Goal: Communication & Community: Answer question/provide support

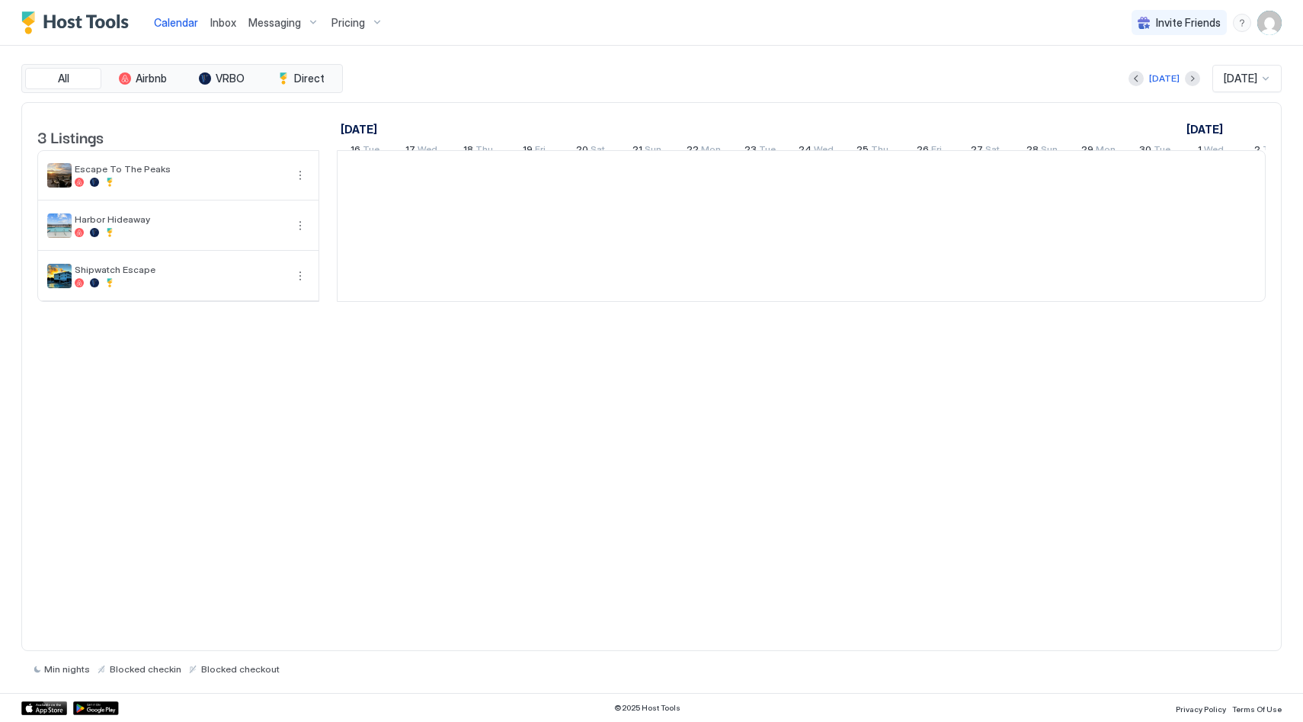
scroll to position [0, 847]
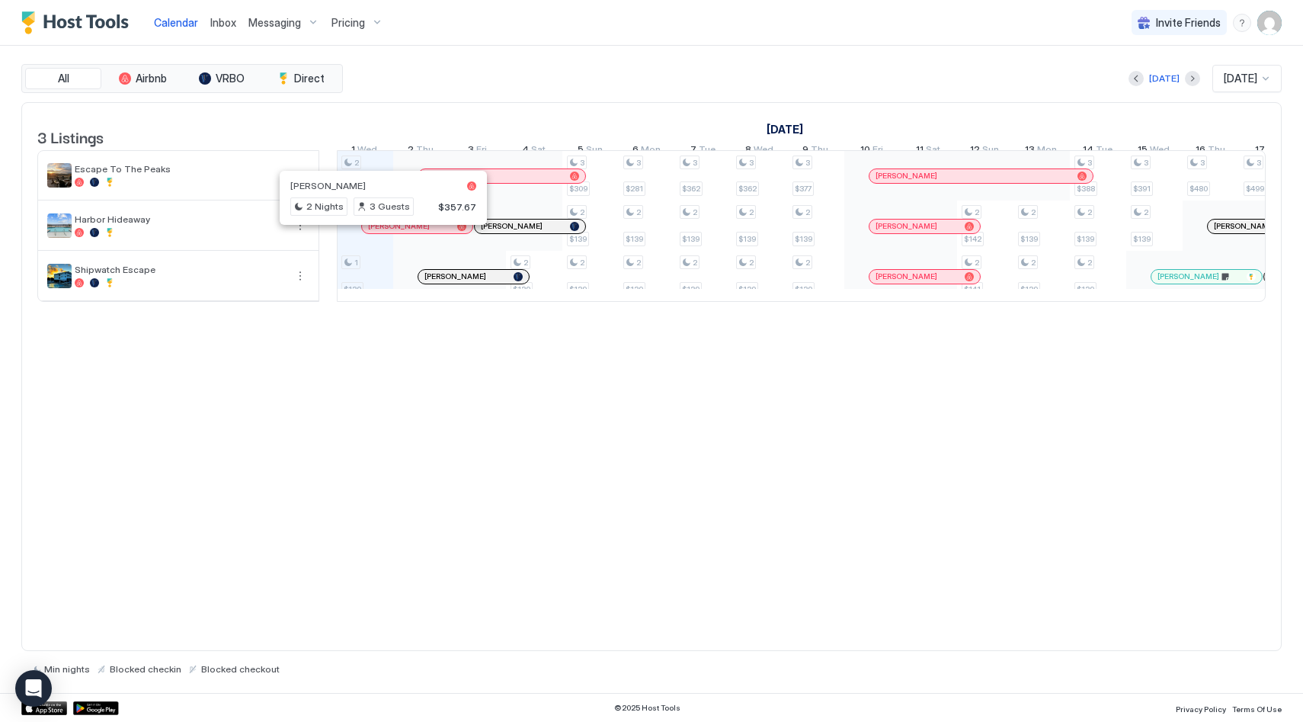
click at [376, 232] on div at bounding box center [376, 226] width 12 height 12
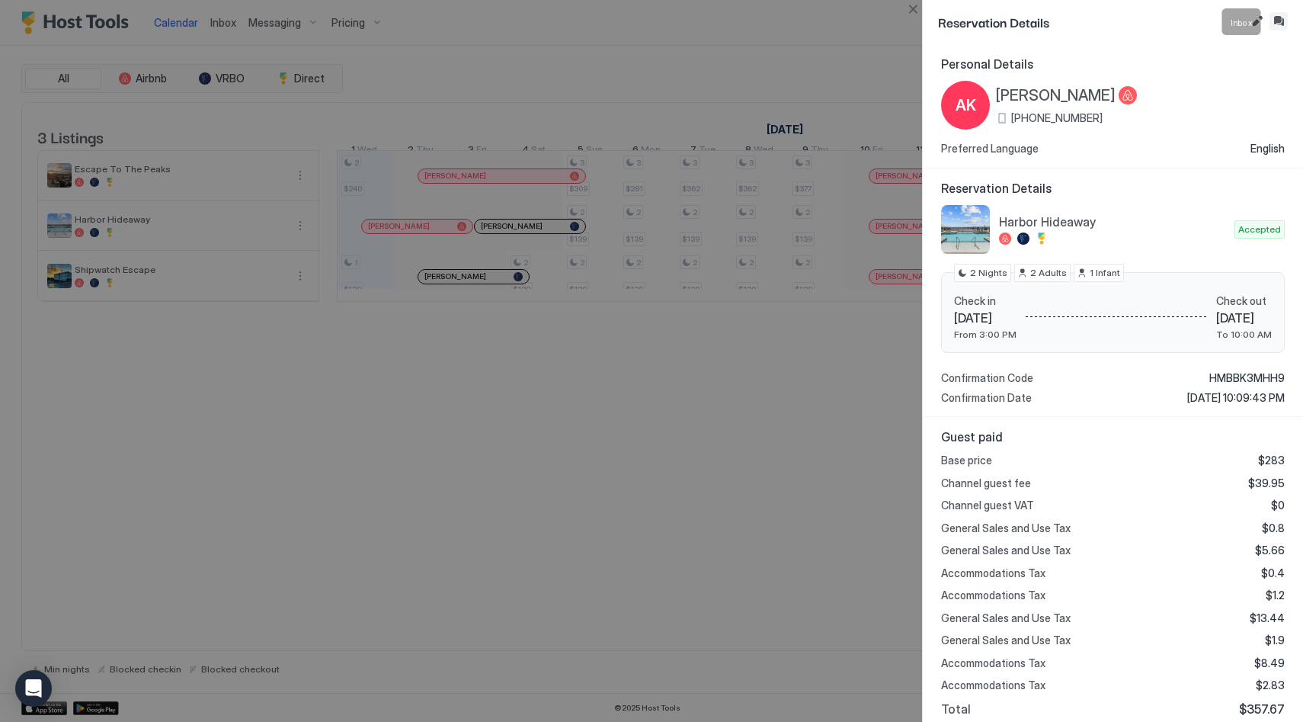
click at [1284, 21] on button "Inbox" at bounding box center [1279, 21] width 18 height 18
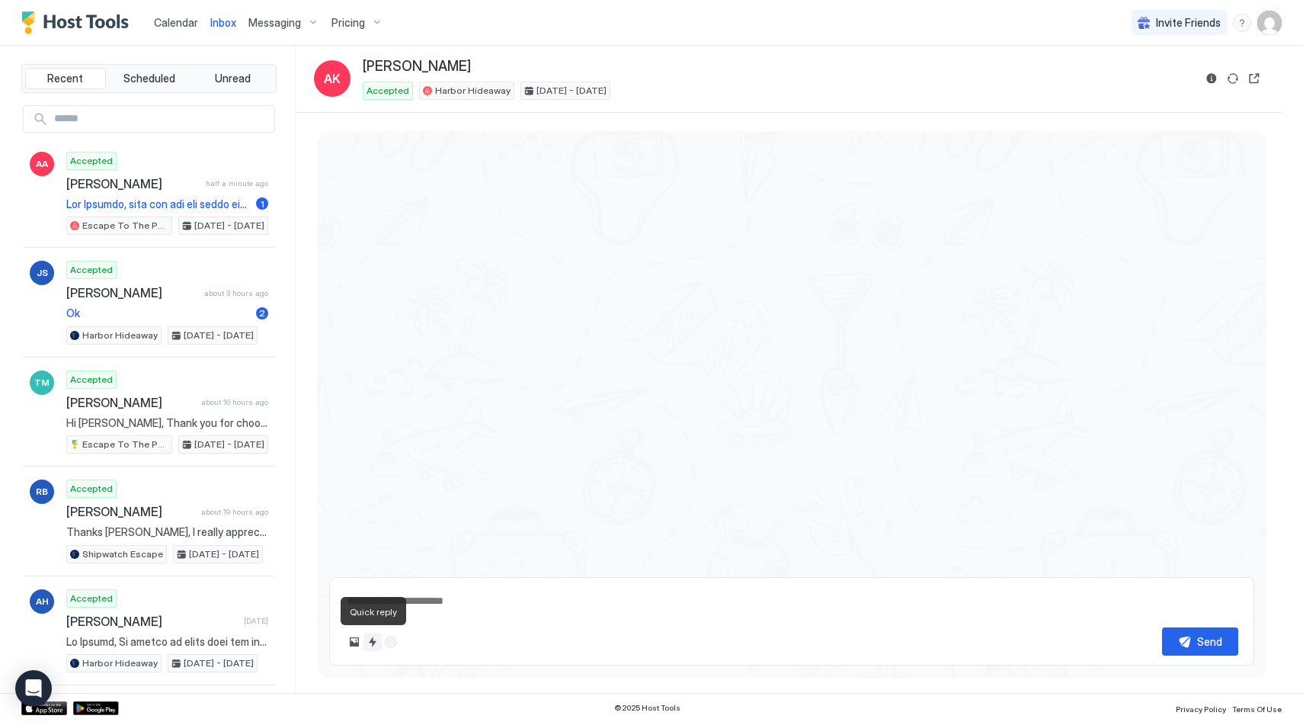
click at [372, 640] on button "Quick reply" at bounding box center [373, 642] width 18 height 18
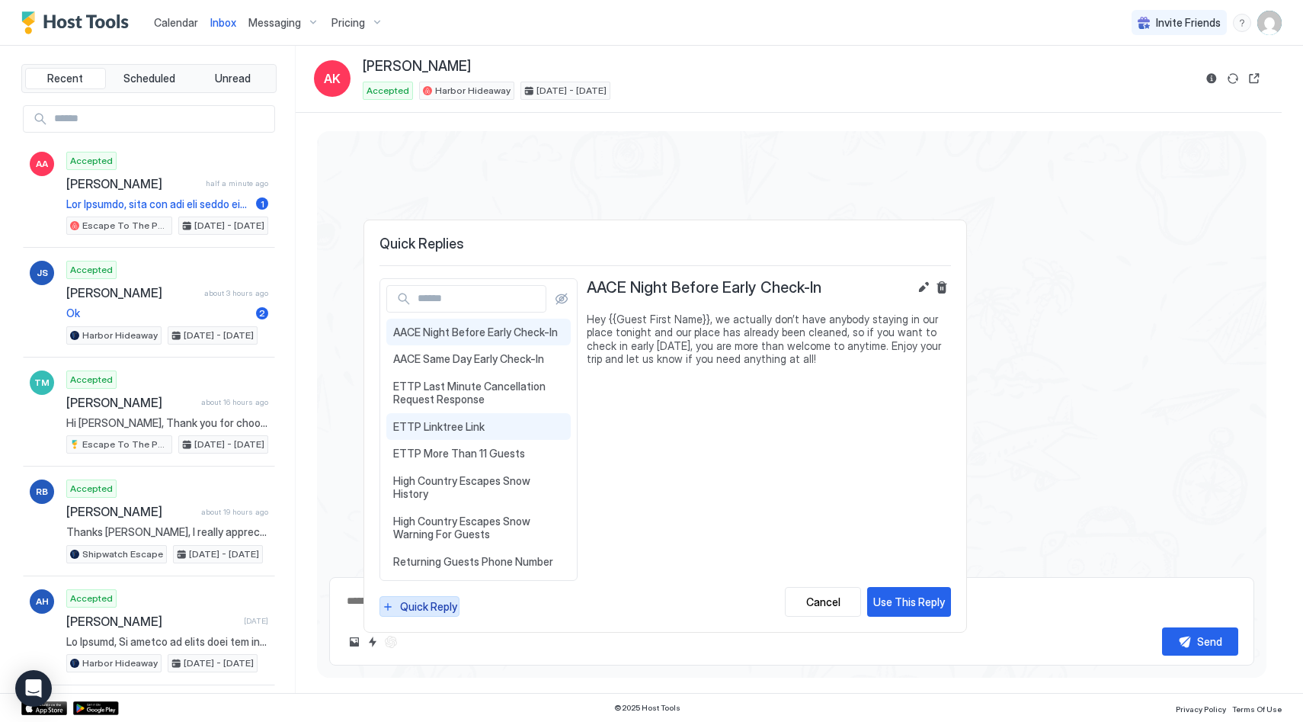
scroll to position [1308, 0]
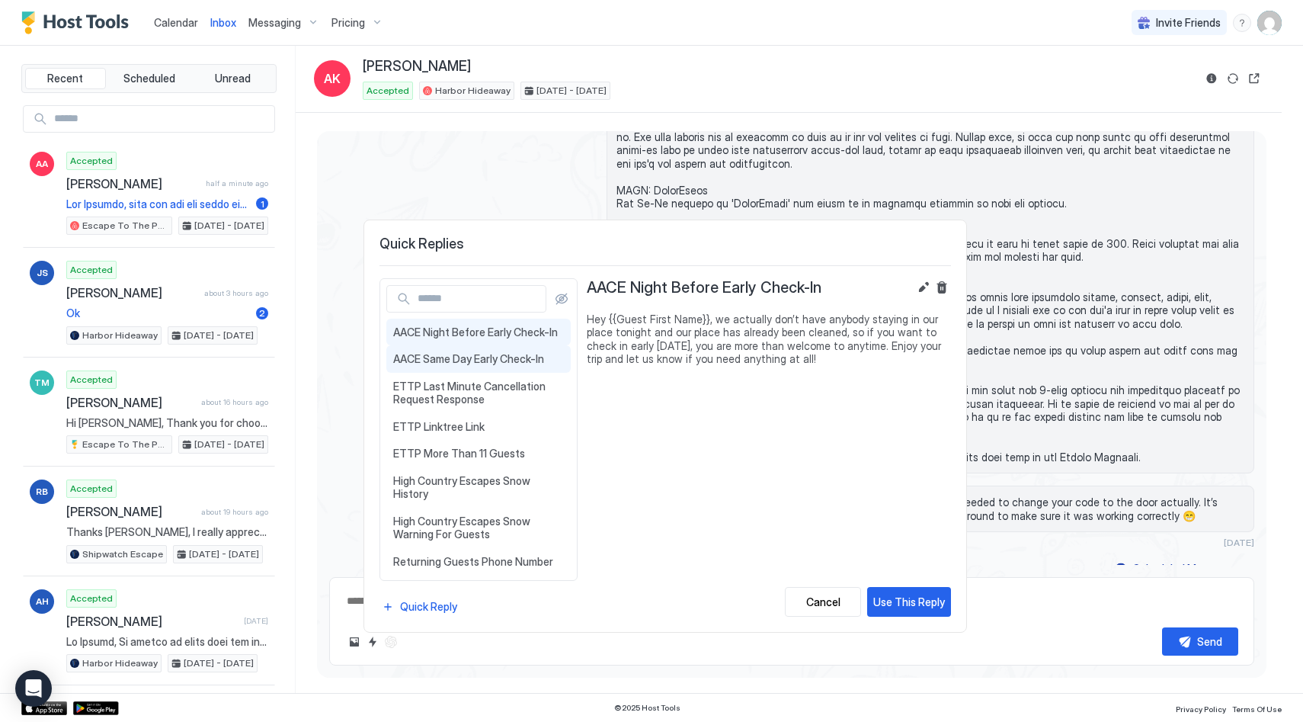
click at [498, 351] on div "AACE Same Day Early Check-In Hey {{Guest First Name}}, our place is all ready f…" at bounding box center [478, 358] width 184 height 27
click at [903, 606] on div "Use This Reply" at bounding box center [909, 602] width 72 height 16
type textarea "*"
type textarea "**********"
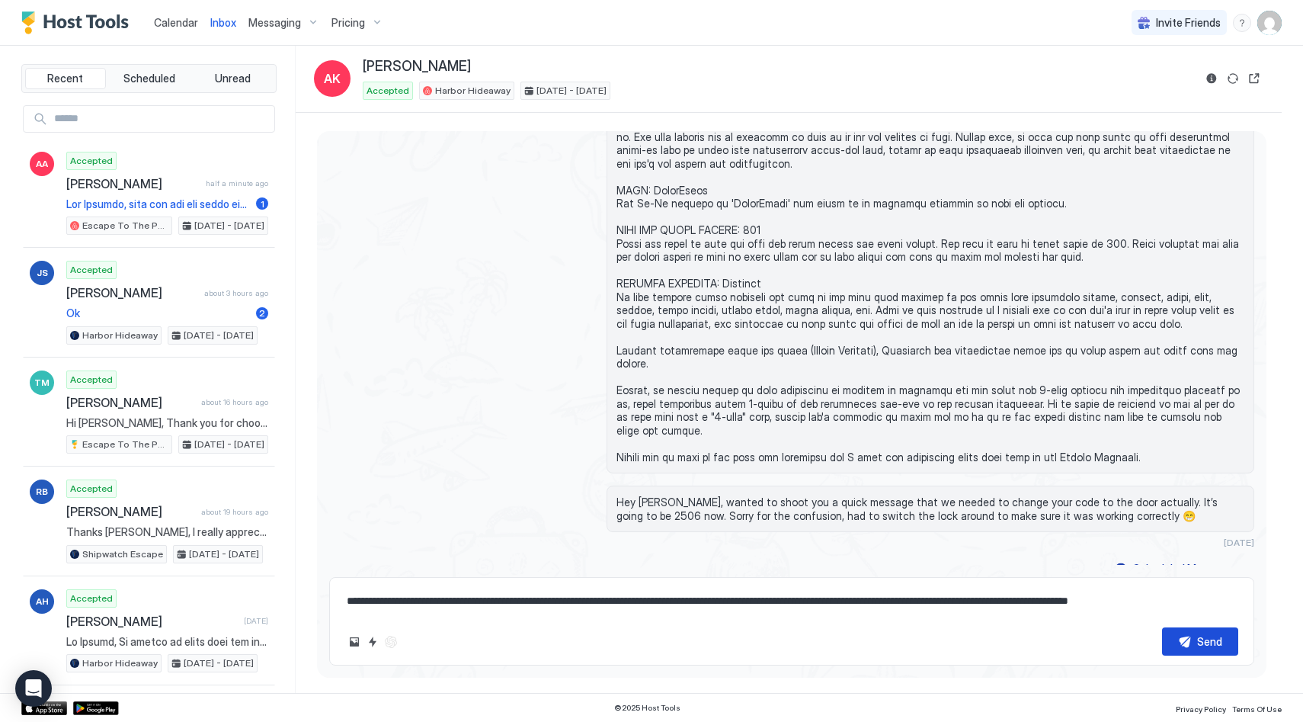
click at [1207, 643] on div "Send" at bounding box center [1209, 641] width 25 height 16
type textarea "*"
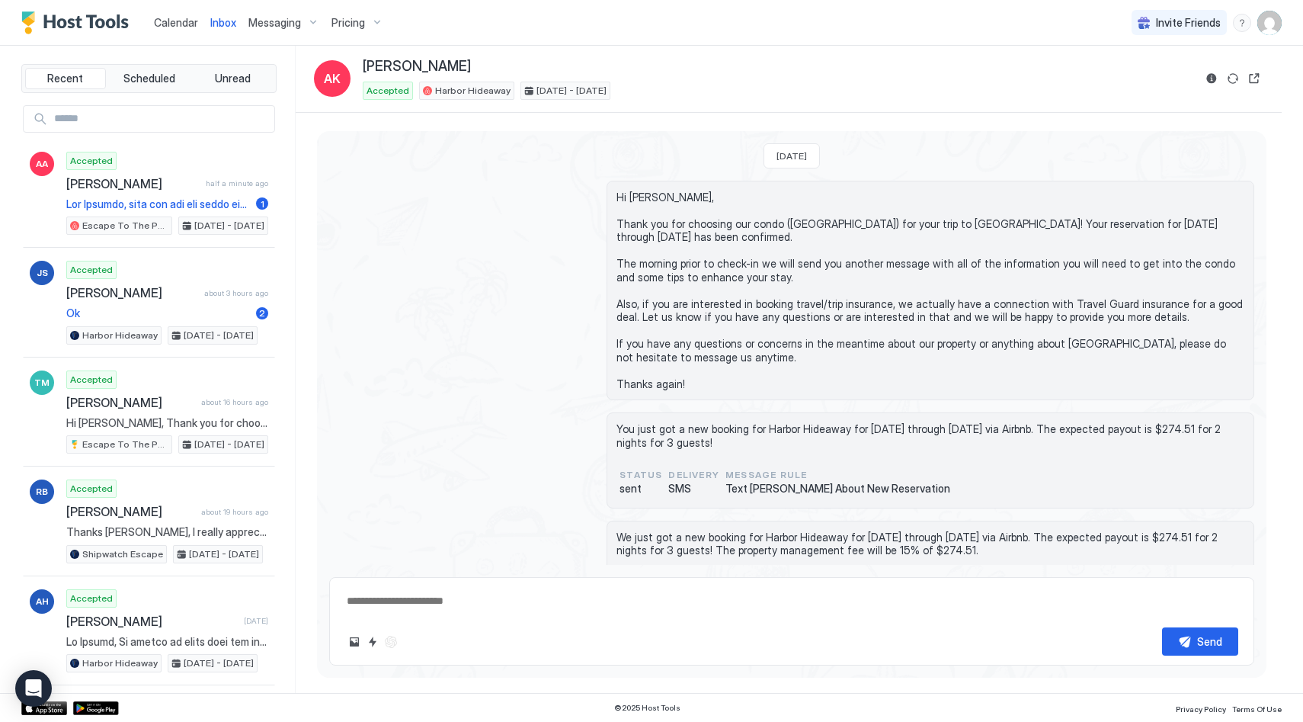
scroll to position [1256, 0]
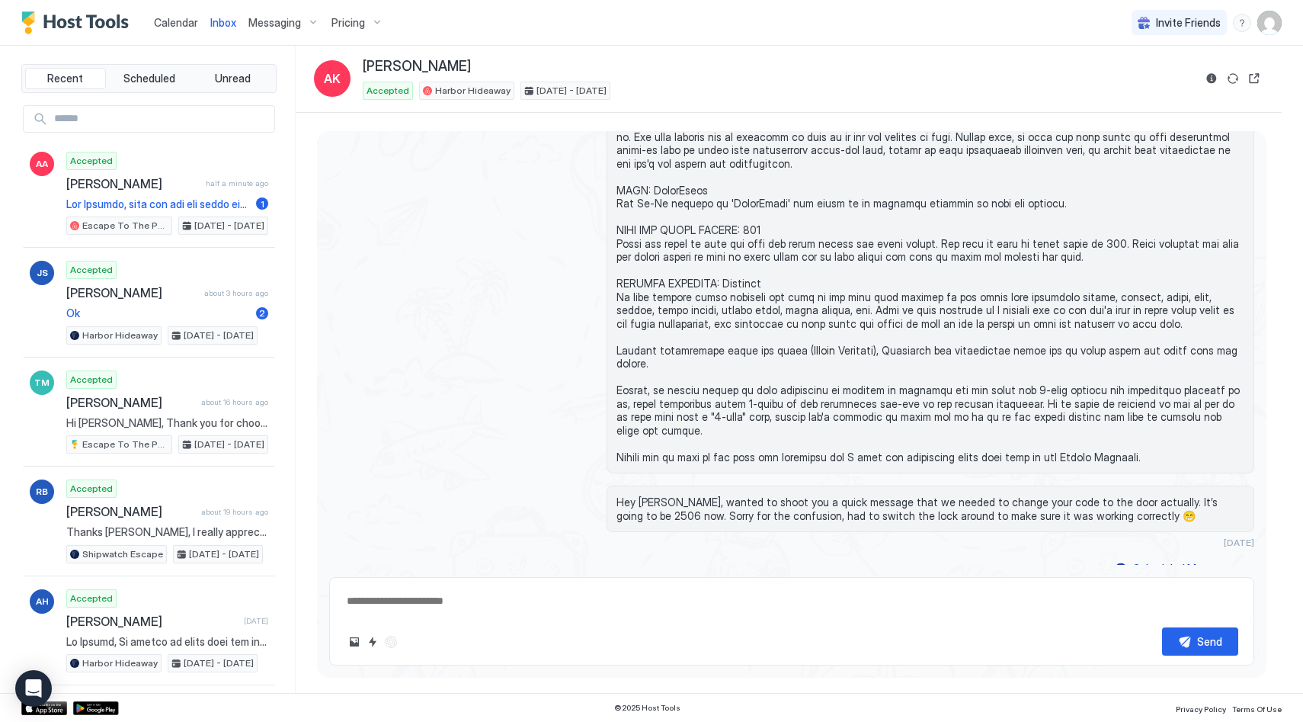
type textarea "*"
